Goal: Task Accomplishment & Management: Use online tool/utility

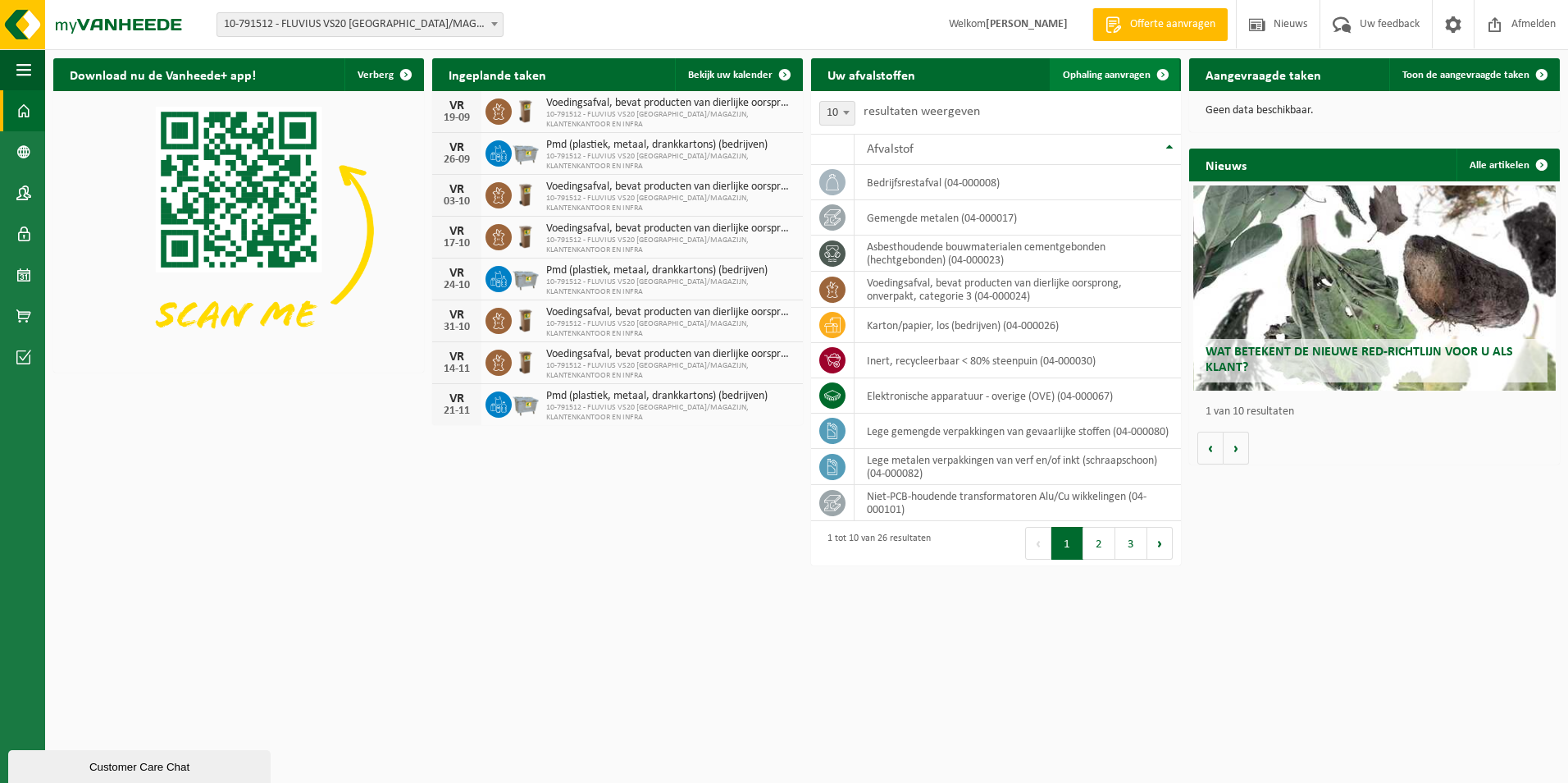
click at [1084, 74] on span "Ophaling aanvragen" at bounding box center [1106, 75] width 88 height 11
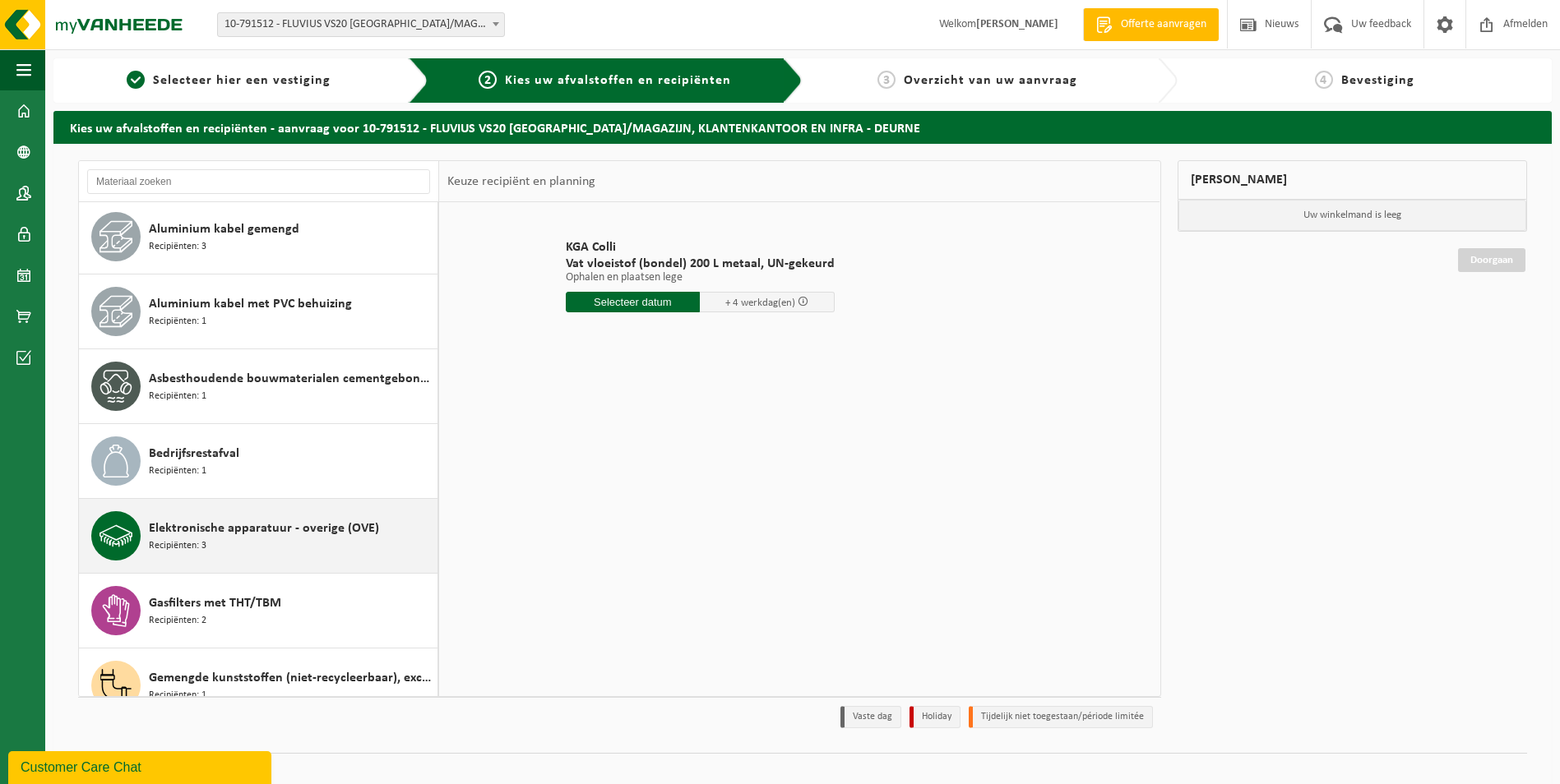
scroll to position [329, 0]
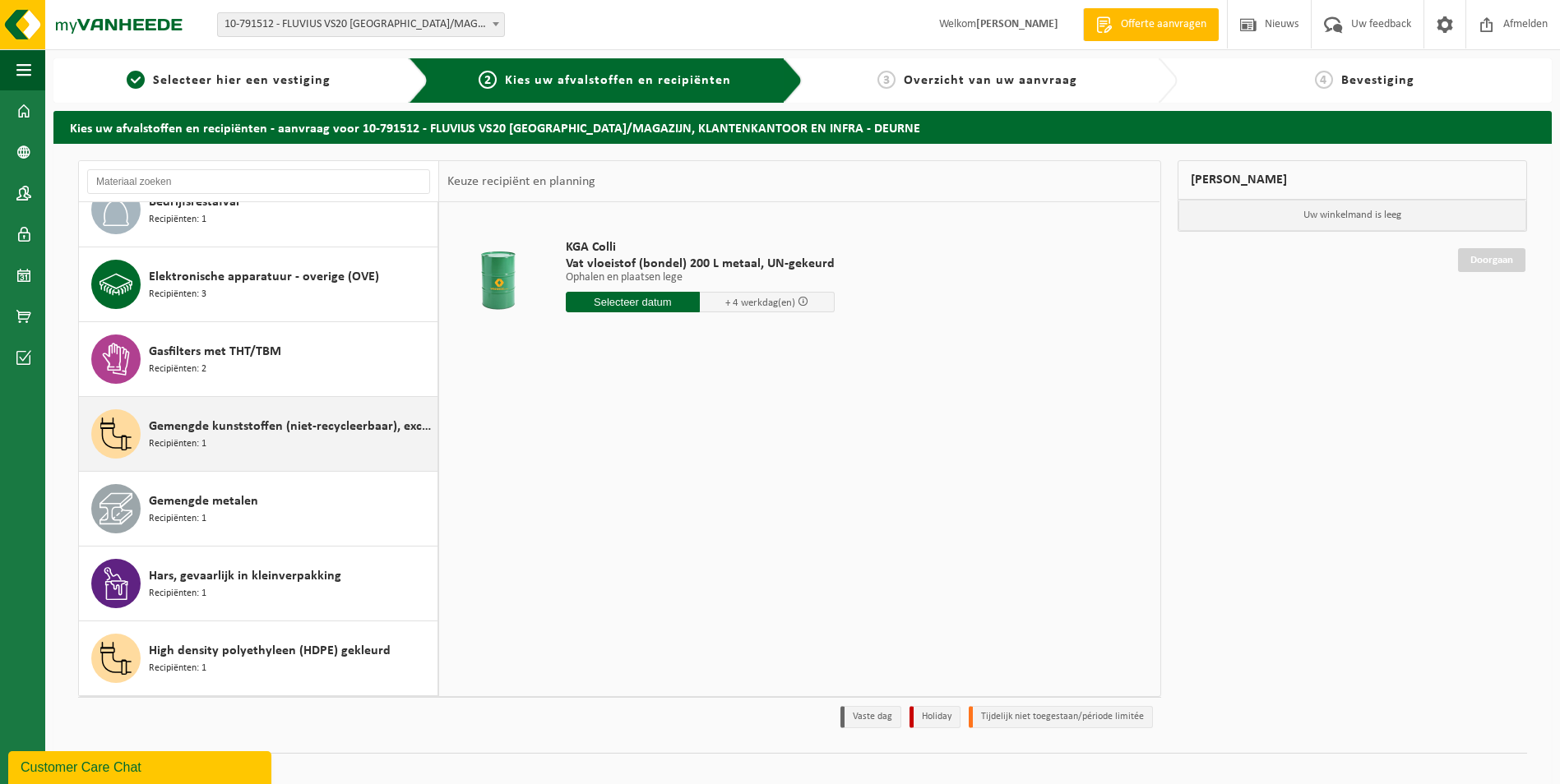
click at [269, 445] on div "Gemengde kunststoffen (niet-recycleerbaar), exclusief PVC Recipiënten: 1" at bounding box center [290, 434] width 284 height 49
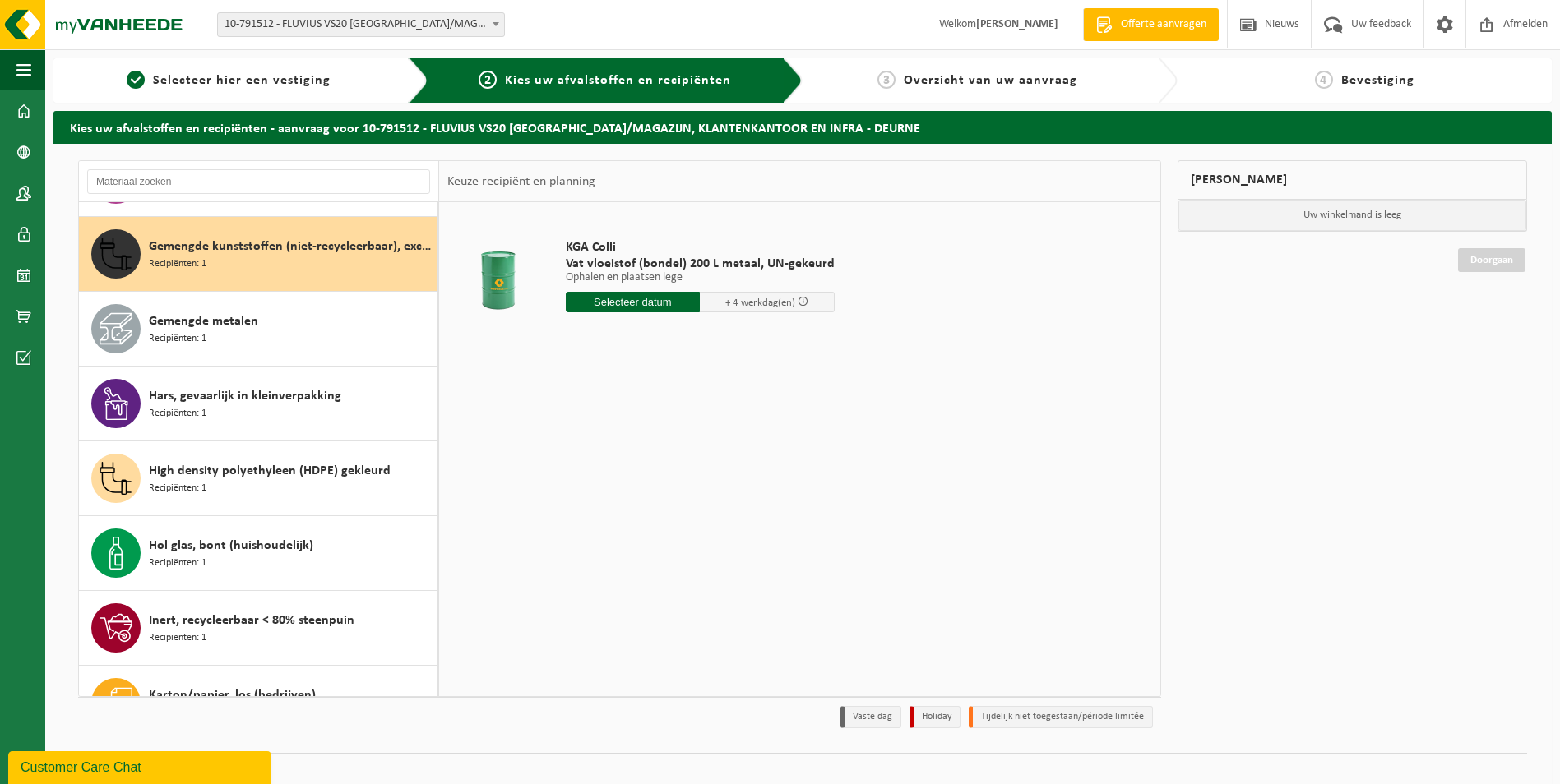
scroll to position [523, 0]
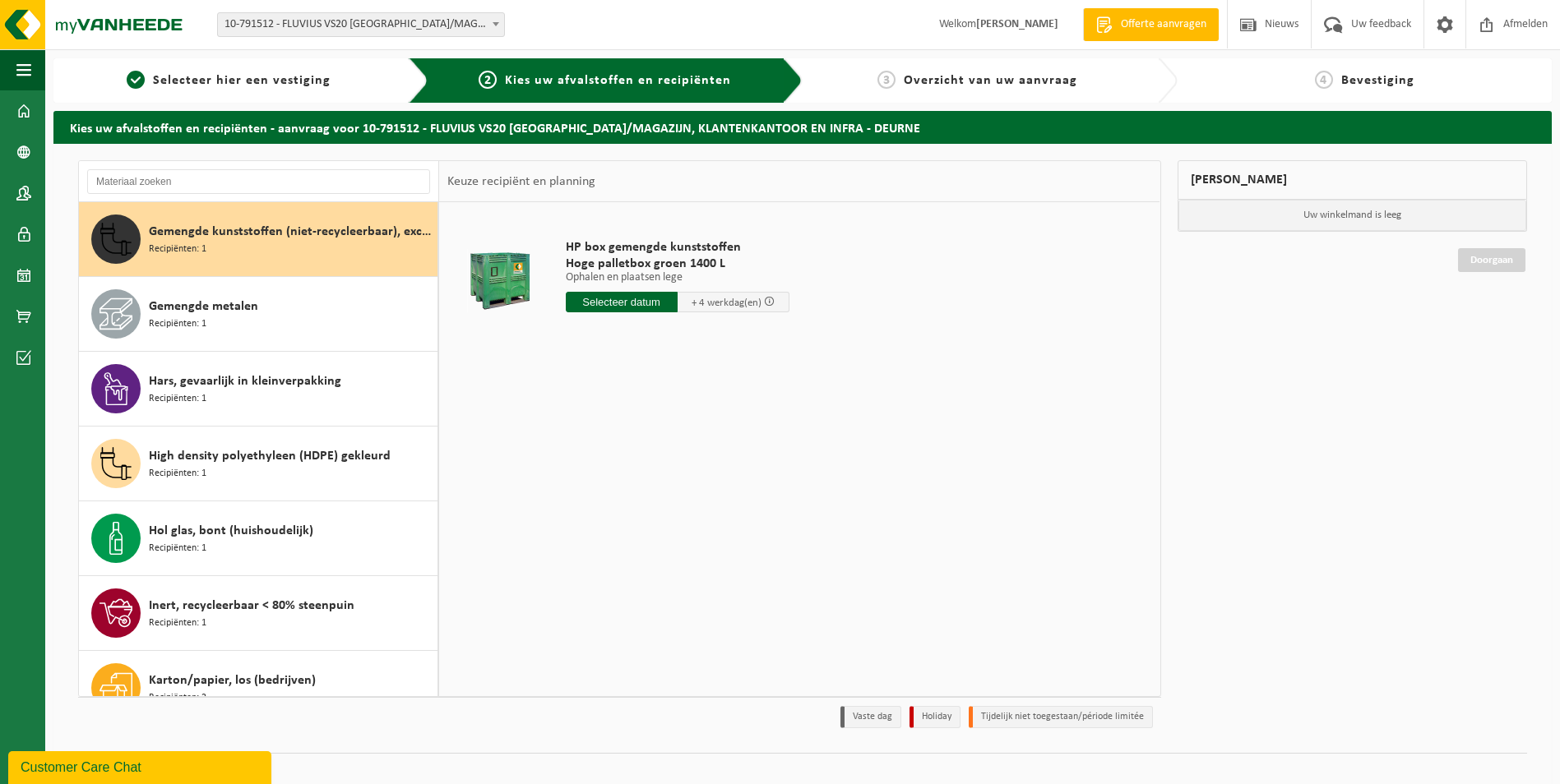
click at [630, 301] on input "text" at bounding box center [621, 302] width 112 height 21
click at [584, 452] on div "15" at bounding box center [581, 447] width 29 height 26
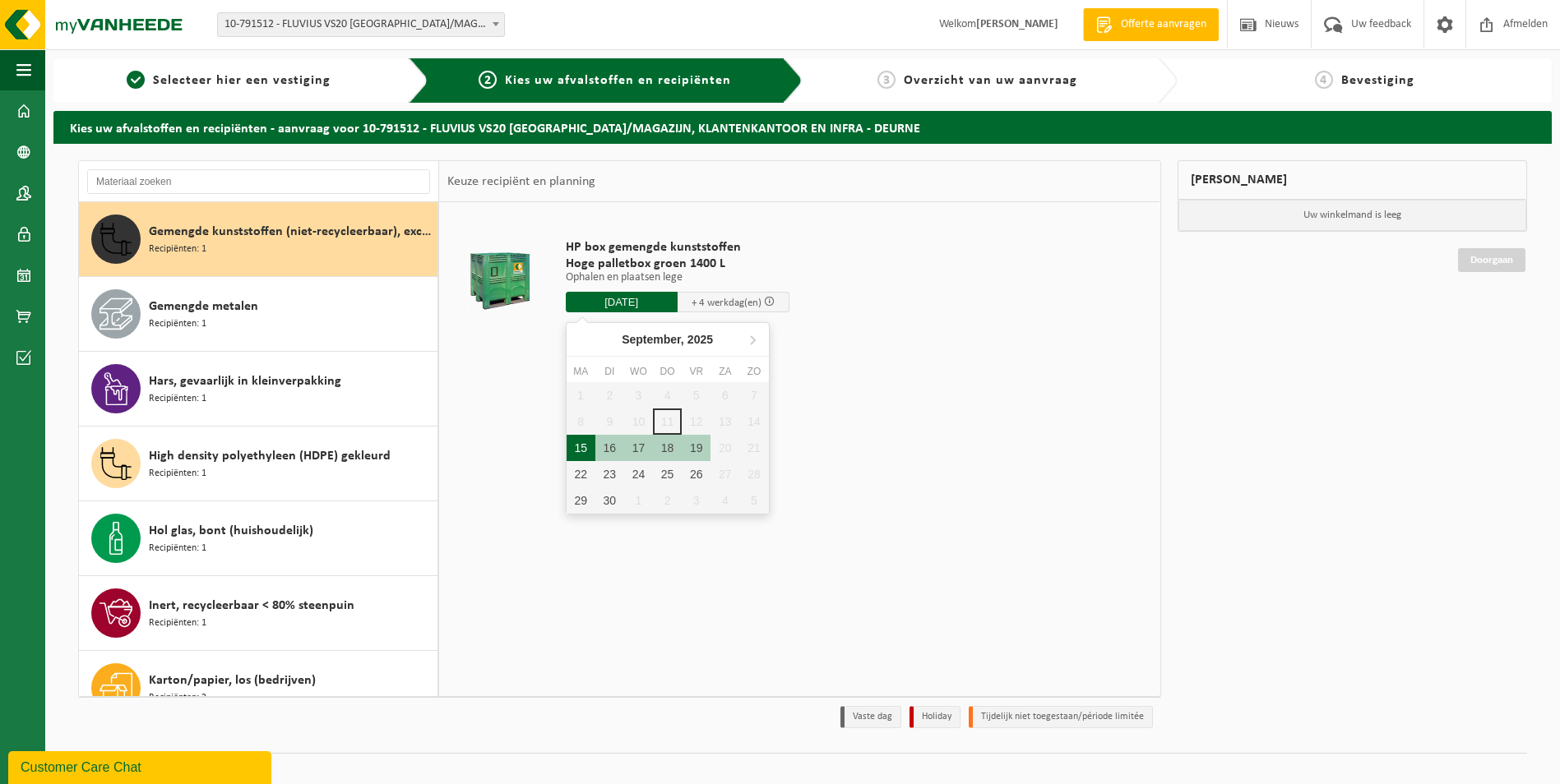
type input "Van 2025-09-15"
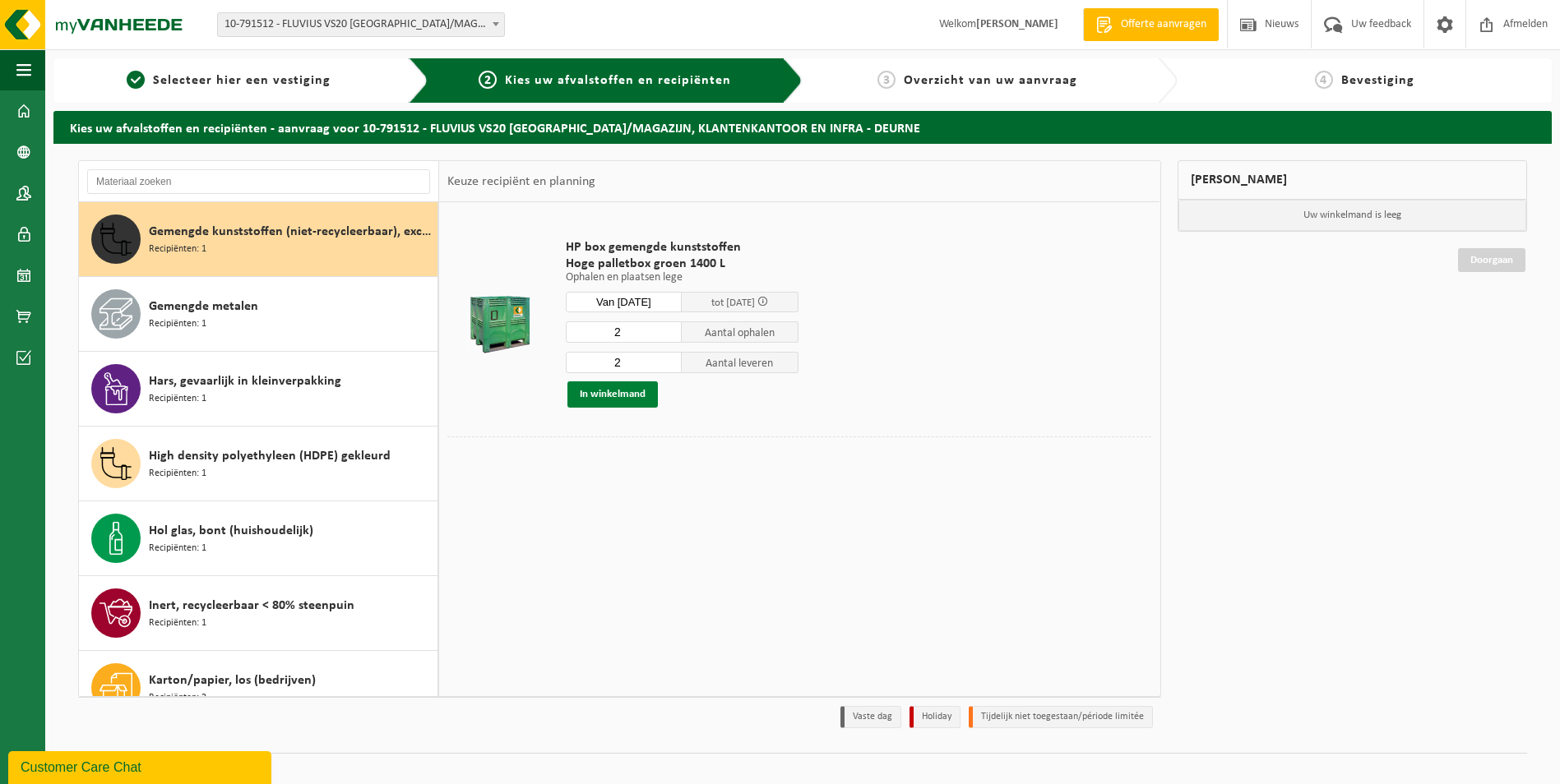
click at [604, 393] on button "In winkelmand" at bounding box center [612, 393] width 91 height 26
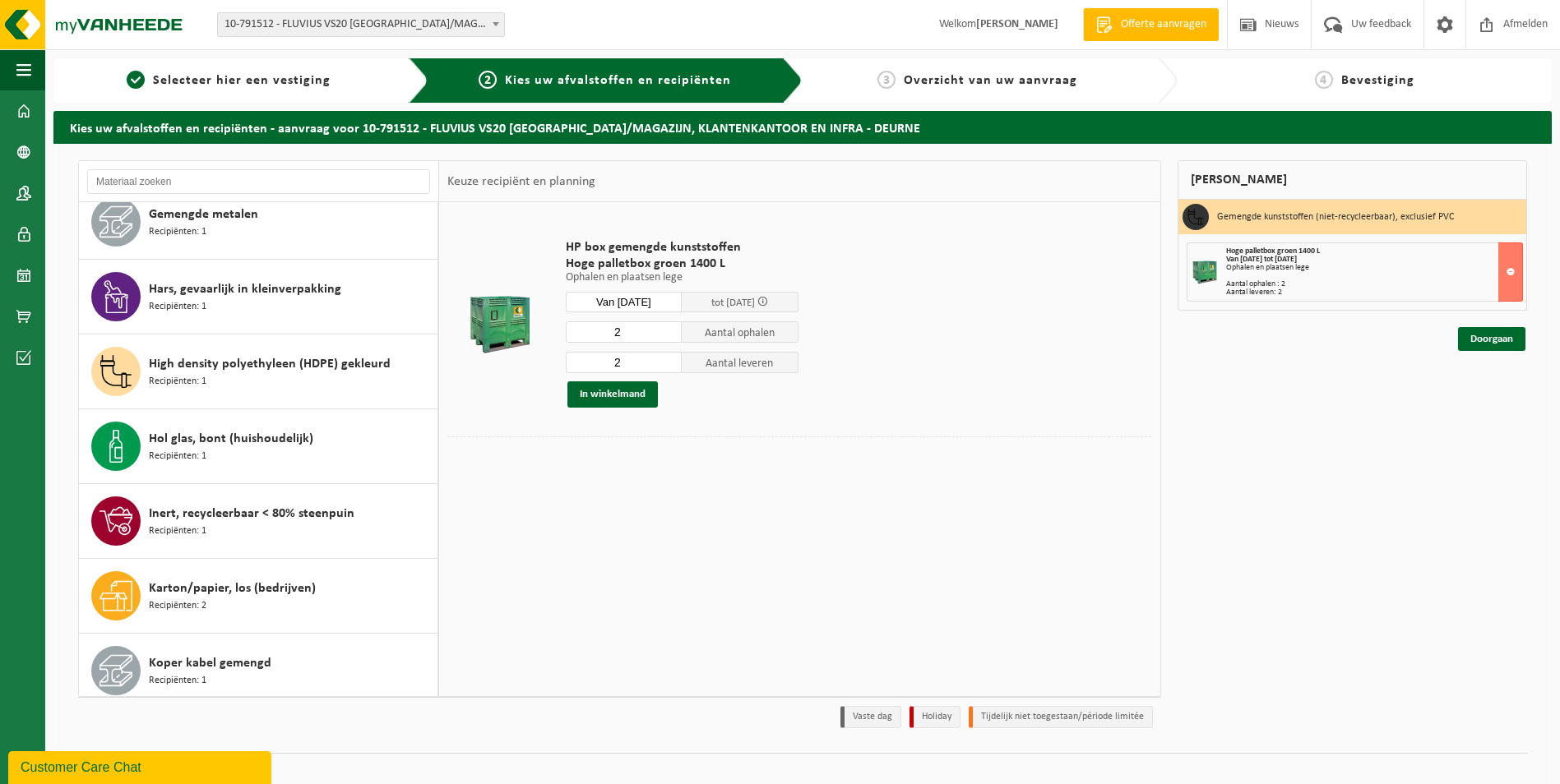
scroll to position [575, 0]
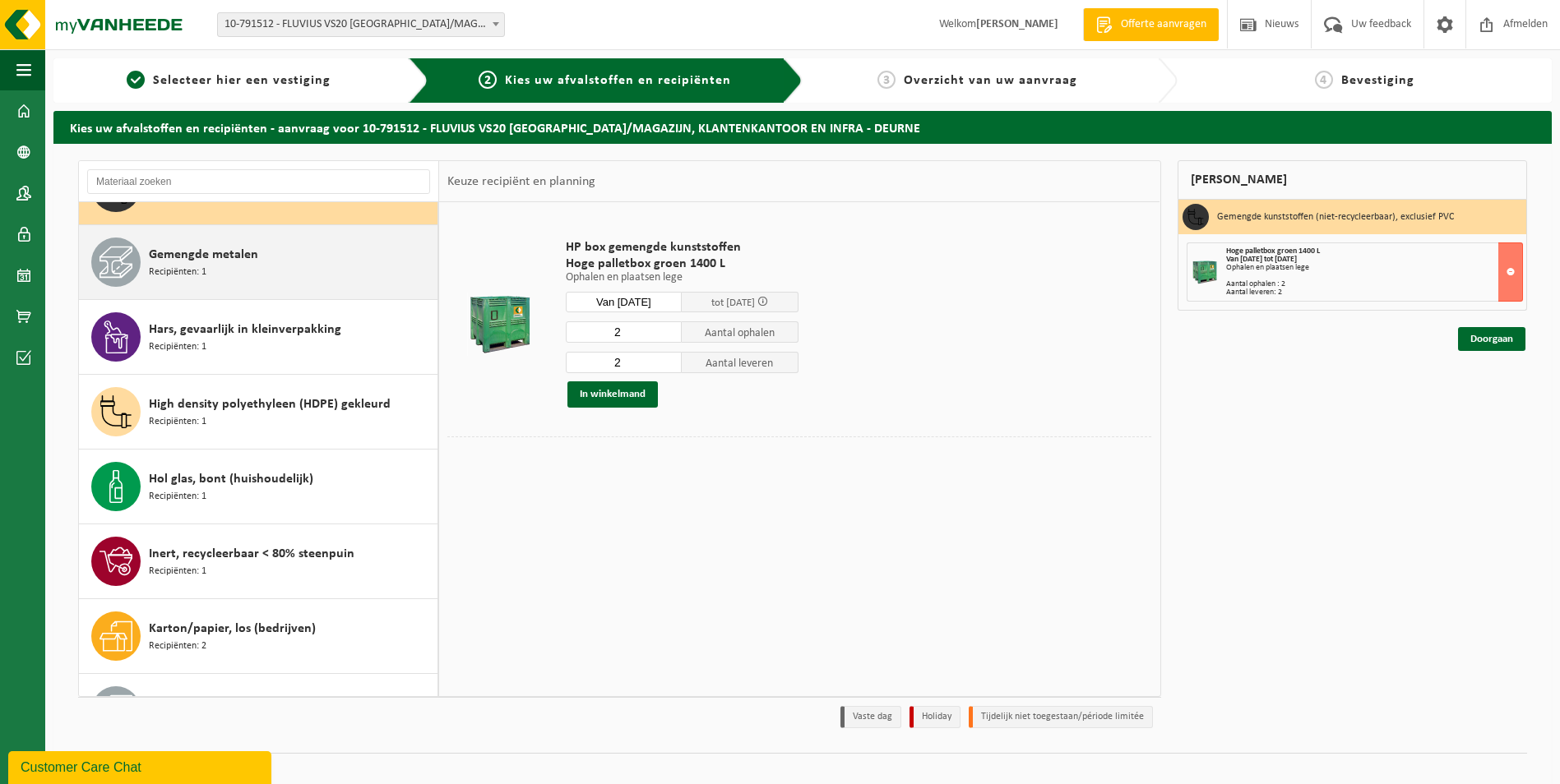
click at [324, 242] on div "Gemengde metalen Recipiënten: 1" at bounding box center [290, 262] width 284 height 49
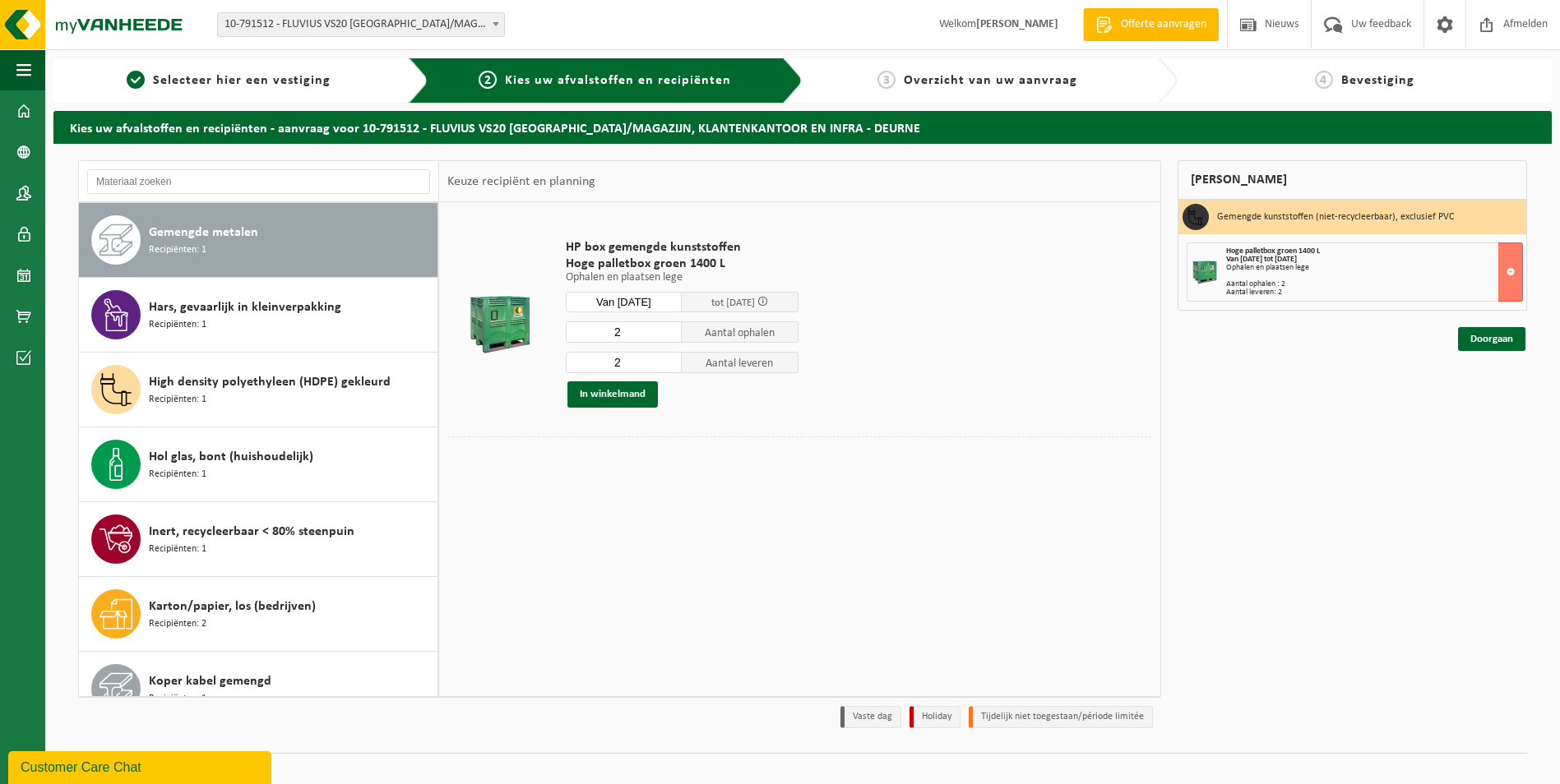
scroll to position [599, 0]
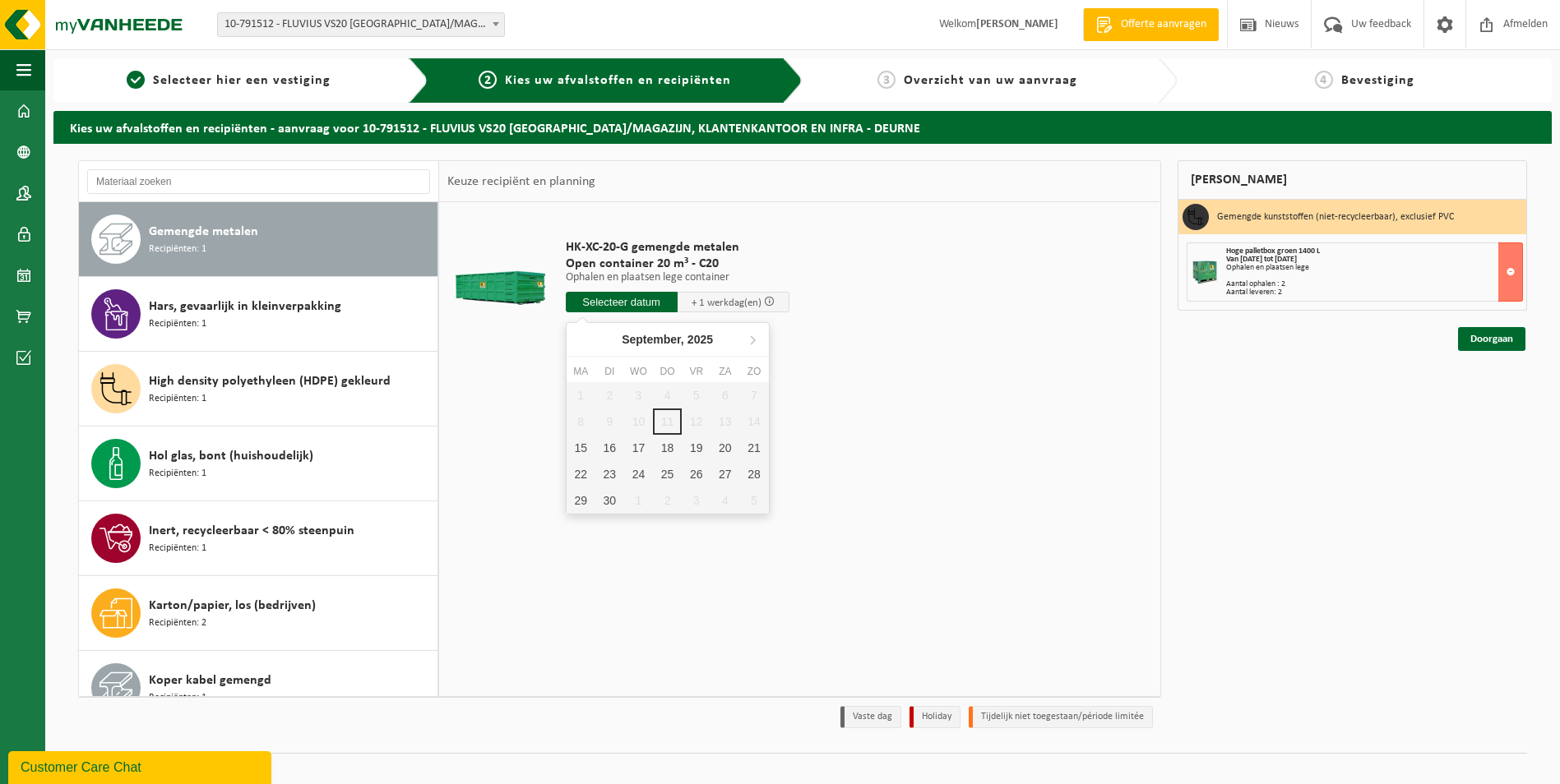
click at [633, 299] on input "text" at bounding box center [621, 302] width 112 height 21
click at [586, 452] on div "15" at bounding box center [581, 447] width 29 height 26
type input "Van 2025-09-15"
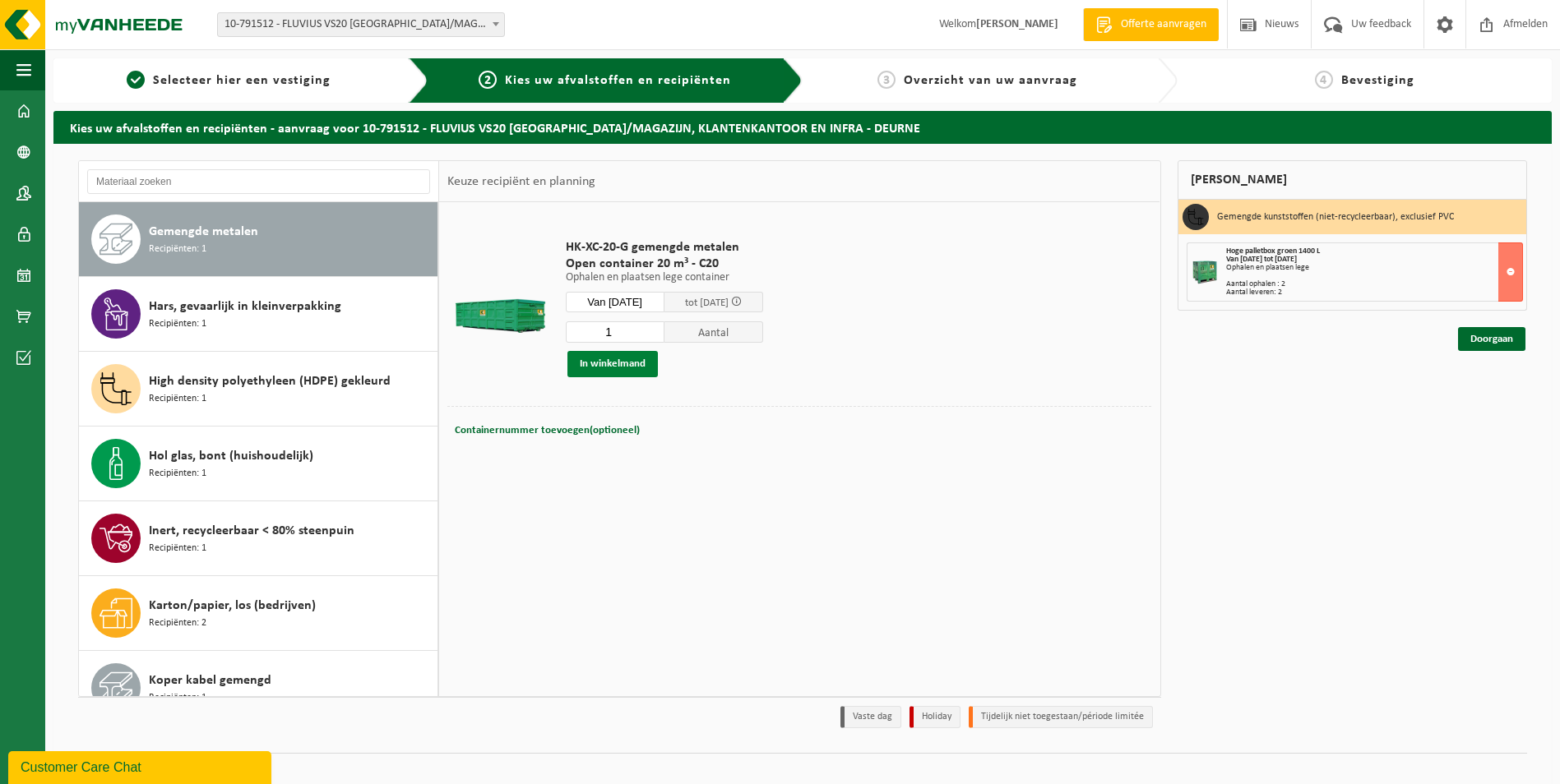
click at [604, 366] on button "In winkelmand" at bounding box center [612, 364] width 91 height 26
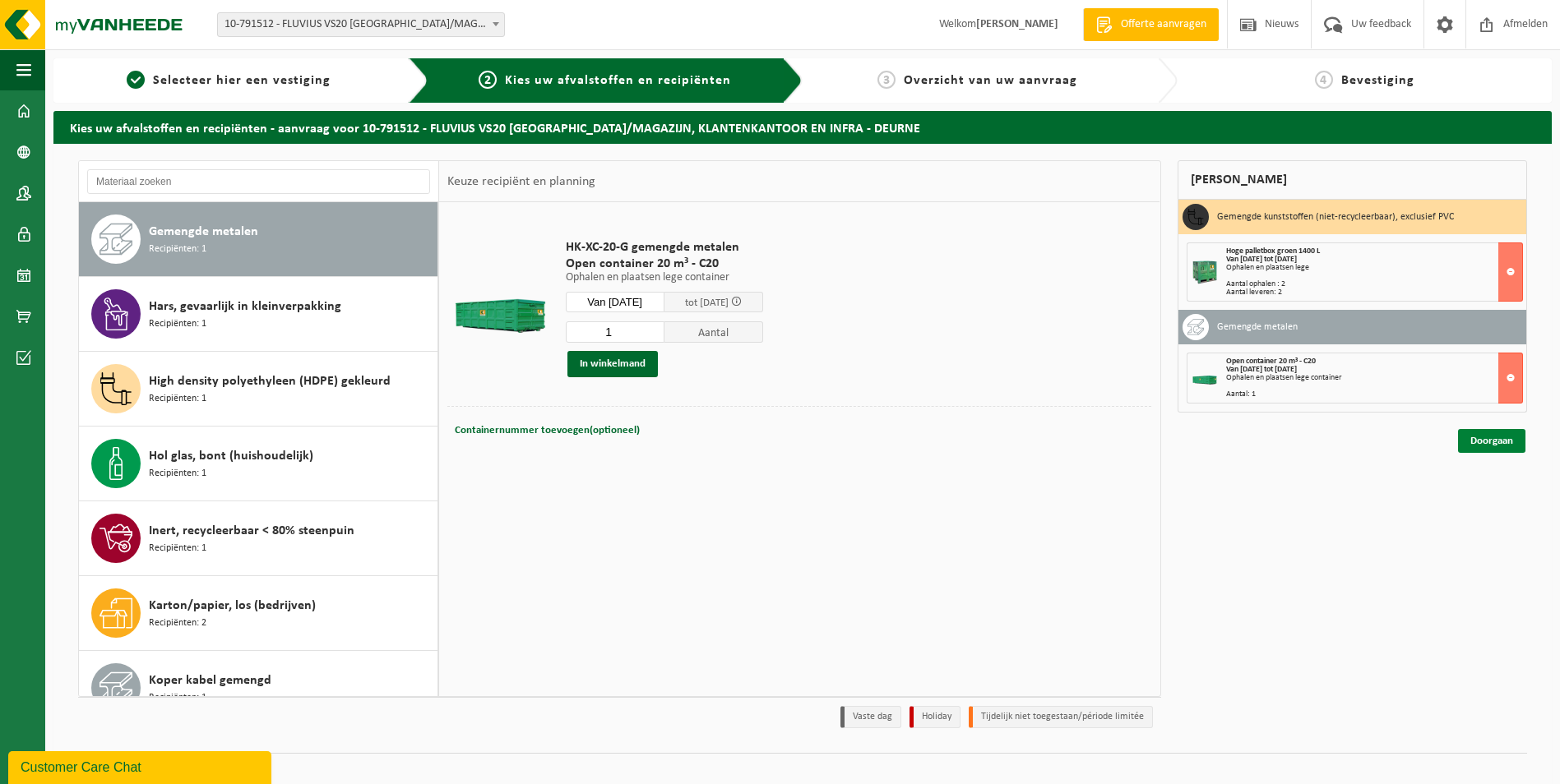
click at [1491, 441] on link "Doorgaan" at bounding box center [1491, 441] width 67 height 24
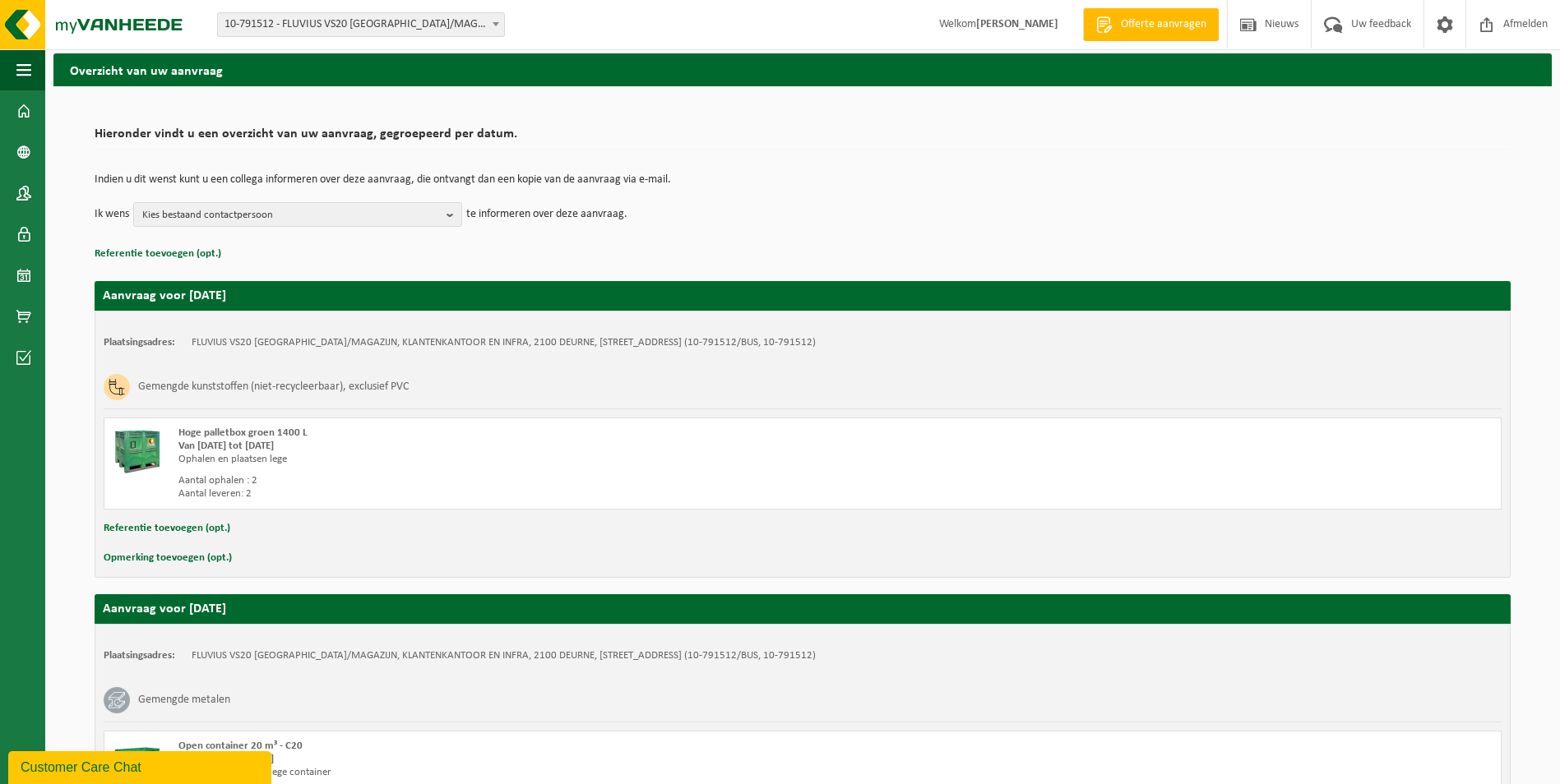
scroll to position [234, 0]
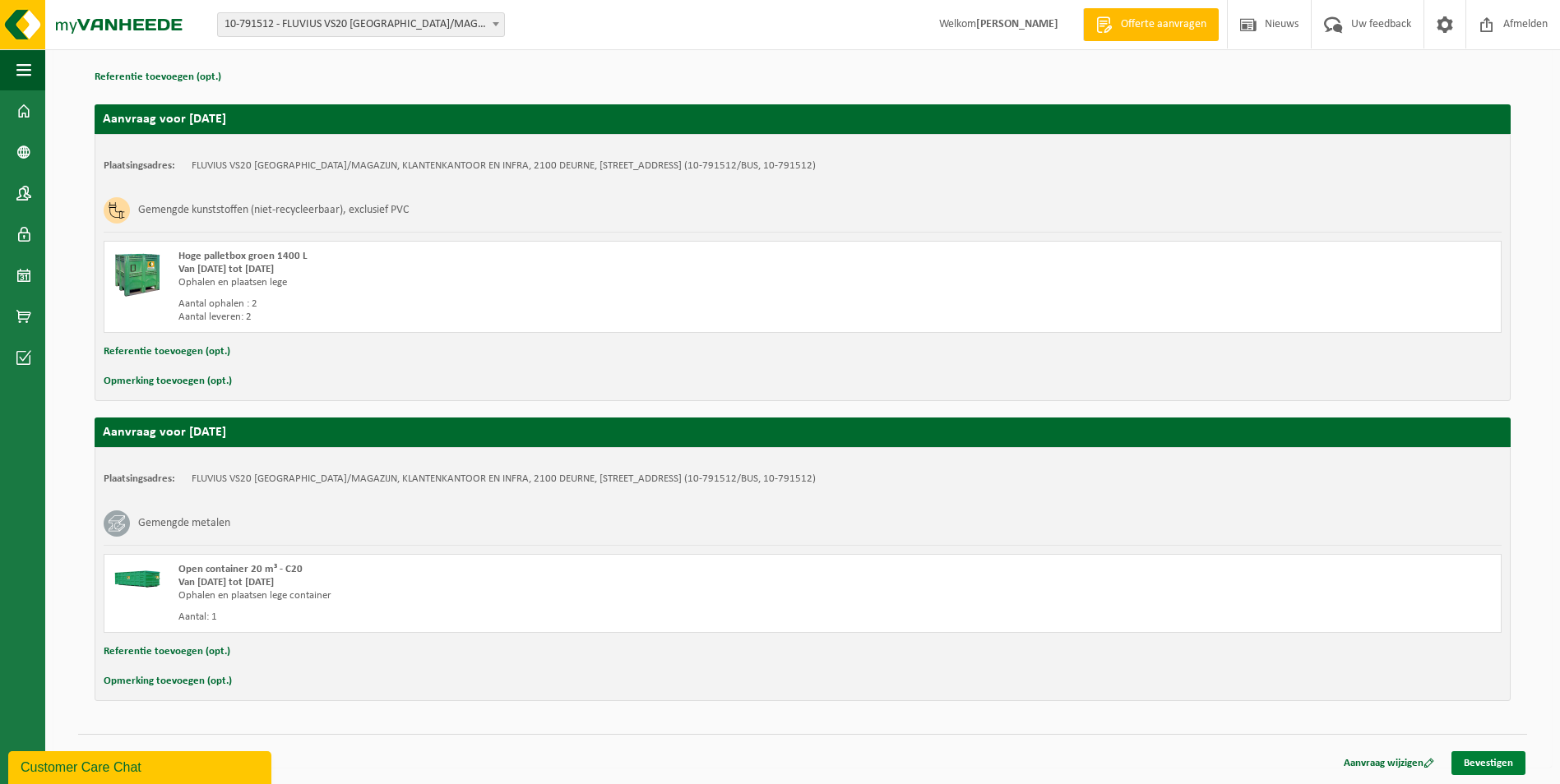
click at [1496, 763] on link "Bevestigen" at bounding box center [1487, 762] width 74 height 24
